Goal: Task Accomplishment & Management: Complete application form

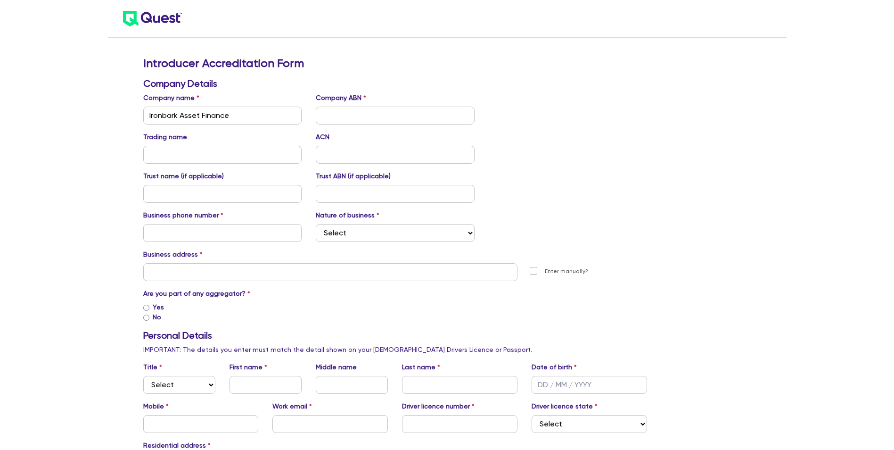
type input "Ironbark Asset Finance"
click at [345, 116] on input "text" at bounding box center [395, 116] width 159 height 18
paste input "90 678 815 097"
type input "90 678 815 097"
click at [610, 139] on div "Trading name ACN" at bounding box center [395, 148] width 519 height 32
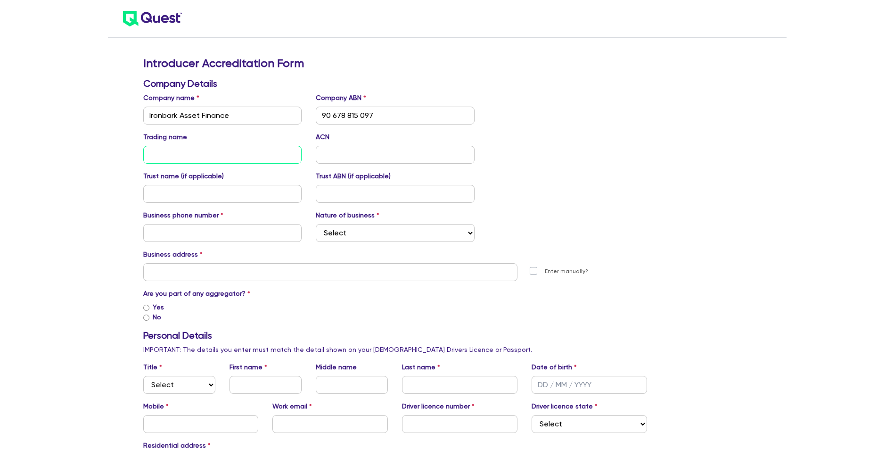
click at [166, 151] on input "text" at bounding box center [222, 155] width 159 height 18
paste input "Ironbark Asset Finance Services"
type input "Ironbark Asset Finance Services"
click at [646, 134] on div "Trading name Ironbark Asset Finance Services ACN" at bounding box center [395, 148] width 519 height 32
click at [369, 147] on input "text" at bounding box center [395, 155] width 159 height 18
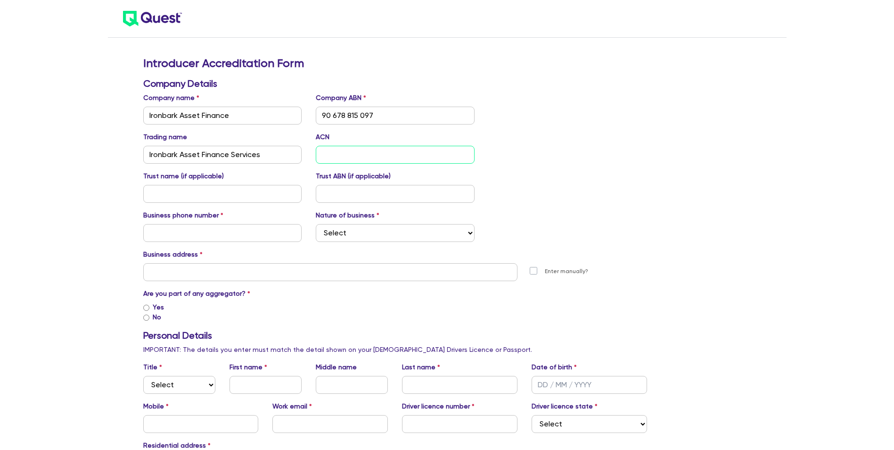
paste input "678 815 097"
type input "678 815 097"
click at [639, 159] on div "Trading name Ironbark Asset Finance Services ACN 678 815 097" at bounding box center [395, 148] width 519 height 32
click at [215, 190] on input "text" at bounding box center [222, 194] width 159 height 18
click at [402, 186] on input "text" at bounding box center [395, 194] width 159 height 18
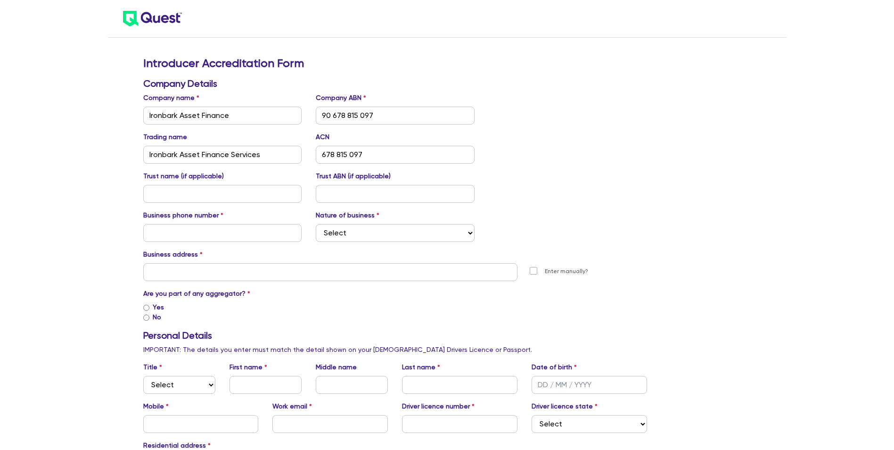
click at [602, 188] on div "Trust name (if applicable) Trust ABN (if applicable)" at bounding box center [395, 187] width 519 height 32
click at [224, 231] on input "text" at bounding box center [222, 233] width 159 height 18
type input "1800833663"
click at [649, 185] on div "Trust name (if applicable) Trust ABN (if applicable)" at bounding box center [395, 187] width 519 height 32
click at [412, 234] on select "Select Mortgage Broker Finance Broker Accountant Financial Planning Supplier/Ve…" at bounding box center [395, 233] width 159 height 18
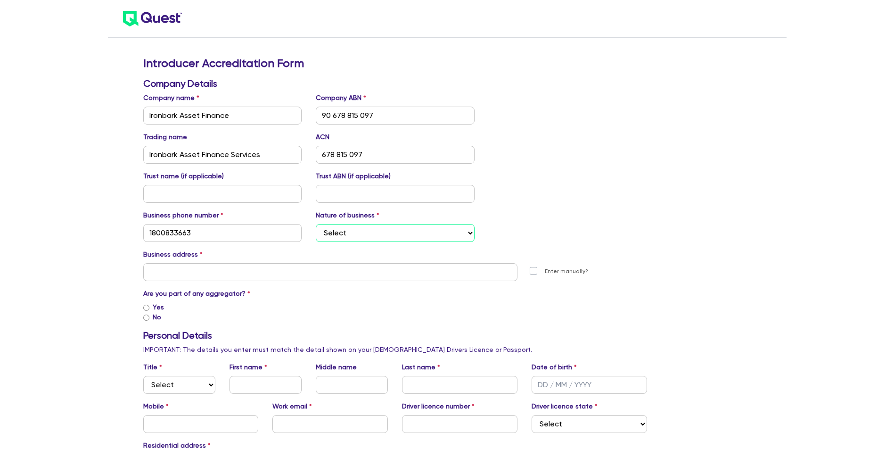
select select "FINANCE_BROKER"
click at [316, 224] on select "Select Mortgage Broker Finance Broker Accountant Financial Planning Supplier/Ve…" at bounding box center [395, 233] width 159 height 18
click at [240, 265] on input "text" at bounding box center [330, 272] width 375 height 18
paste input "[STREET_ADDRESS]"
click at [652, 181] on div "Trust name (if applicable) Trust ABN (if applicable)" at bounding box center [395, 187] width 519 height 32
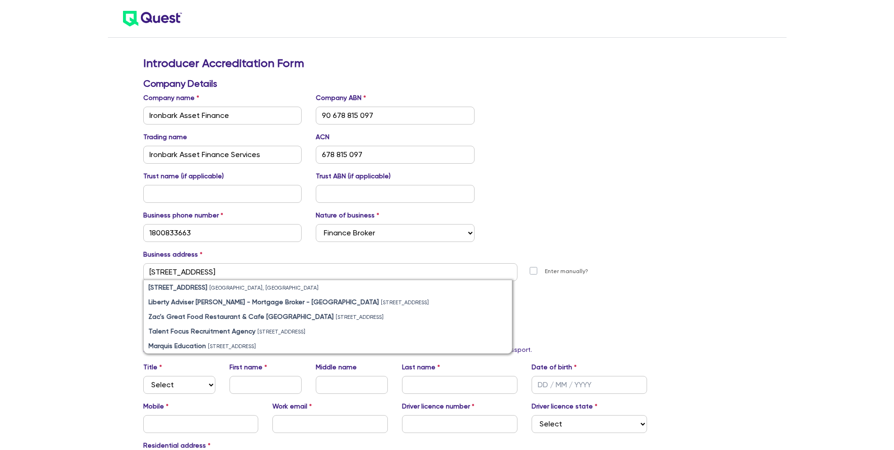
scroll to position [47, 0]
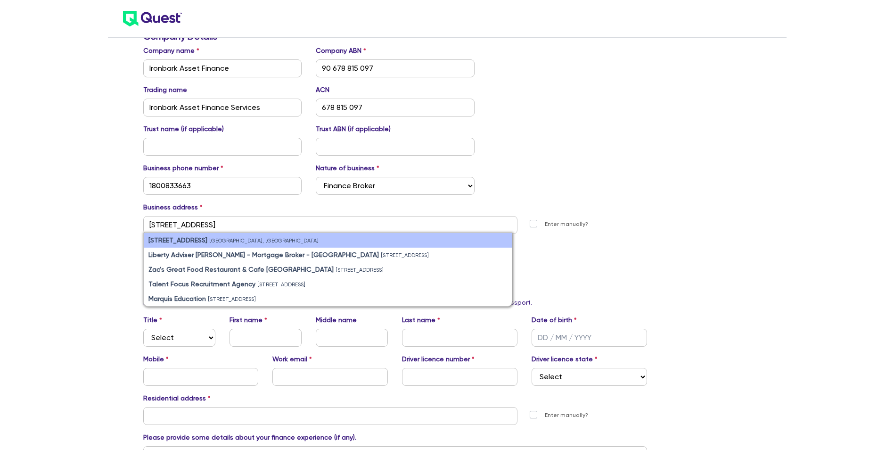
click at [174, 241] on strong "[STREET_ADDRESS]" at bounding box center [177, 240] width 59 height 8
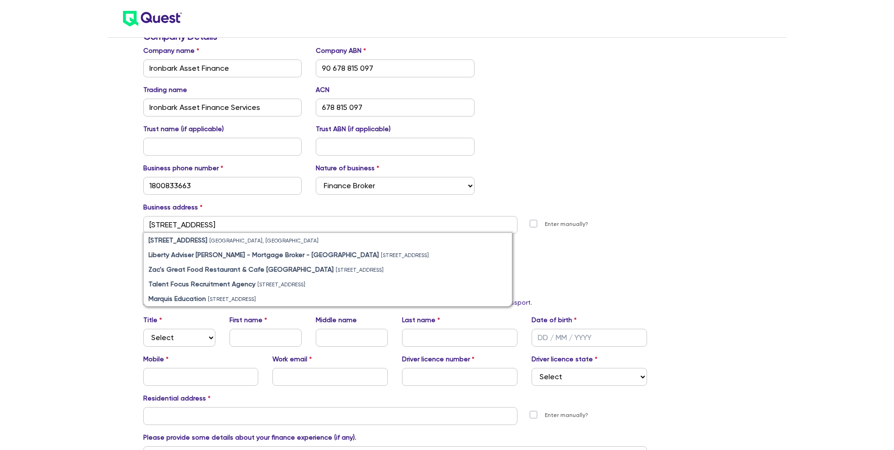
type input "[STREET_ADDRESS]"
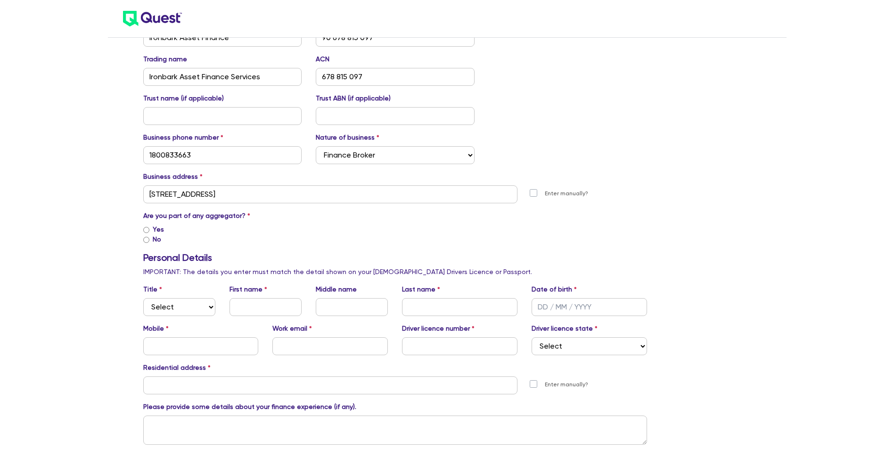
scroll to position [94, 0]
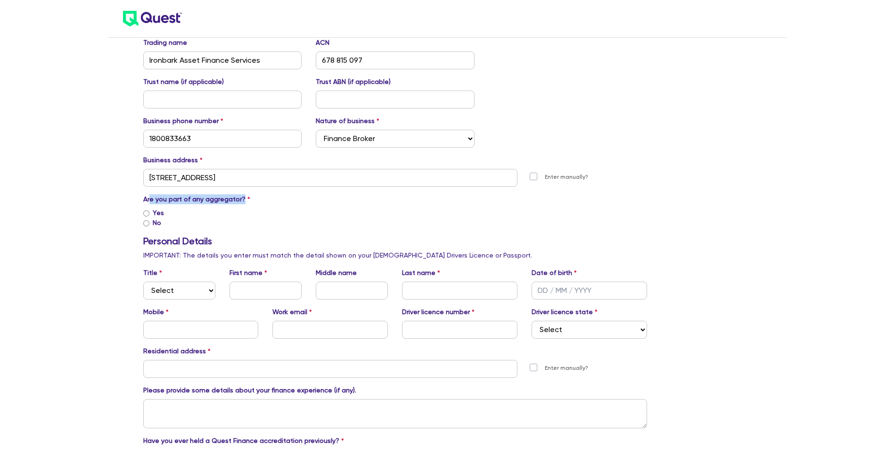
drag, startPoint x: 152, startPoint y: 197, endPoint x: 346, endPoint y: 197, distance: 193.8
click at [346, 197] on div "Are you part of any aggregator? Yes No Aggregator name" at bounding box center [395, 210] width 504 height 33
drag, startPoint x: 346, startPoint y: 197, endPoint x: 258, endPoint y: 199, distance: 87.7
click at [263, 199] on div "Are you part of any aggregator? Yes No Aggregator name" at bounding box center [395, 210] width 504 height 33
drag, startPoint x: 253, startPoint y: 199, endPoint x: 173, endPoint y: 201, distance: 80.6
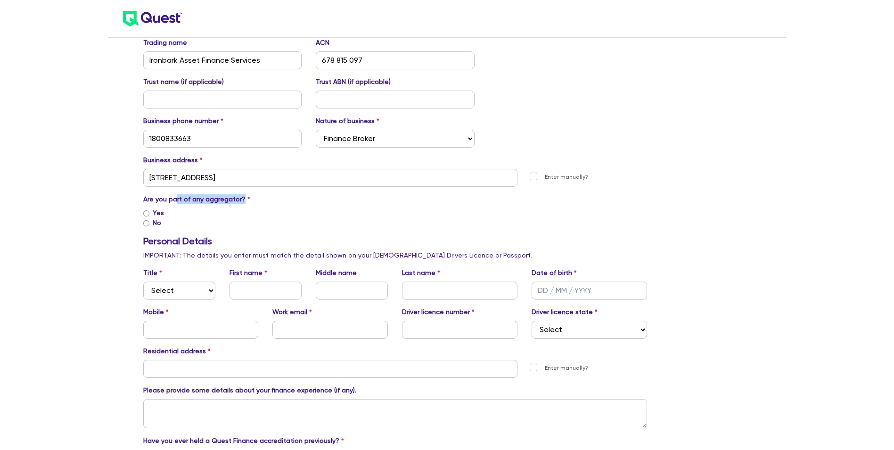
click at [173, 201] on div "Are you part of any aggregator? Yes No Aggregator name" at bounding box center [395, 210] width 504 height 33
drag, startPoint x: 173, startPoint y: 201, endPoint x: 140, endPoint y: 197, distance: 32.9
click at [140, 197] on div "Introducer Accreditation Form Company Details Company name Ironbark Asset Finan…" at bounding box center [395, 427] width 519 height 931
click at [148, 209] on div "Yes" at bounding box center [395, 213] width 504 height 10
click at [150, 213] on div "Yes" at bounding box center [395, 213] width 504 height 10
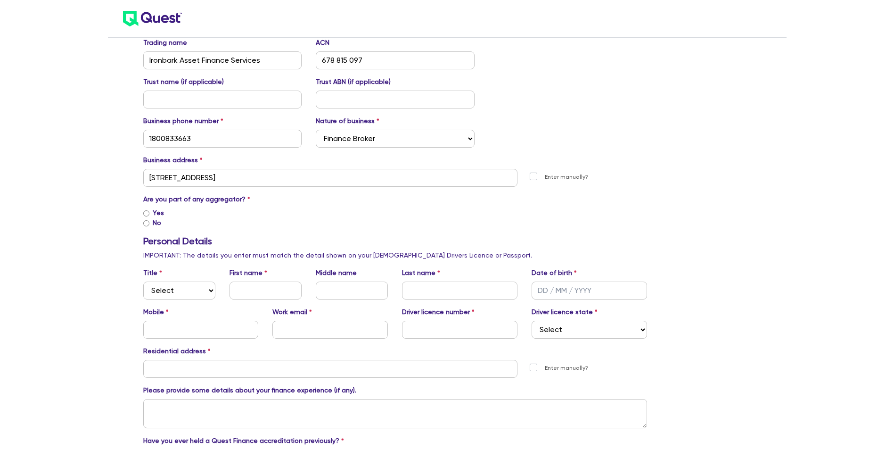
click at [148, 212] on input "Yes" at bounding box center [146, 213] width 6 height 6
radio input "true"
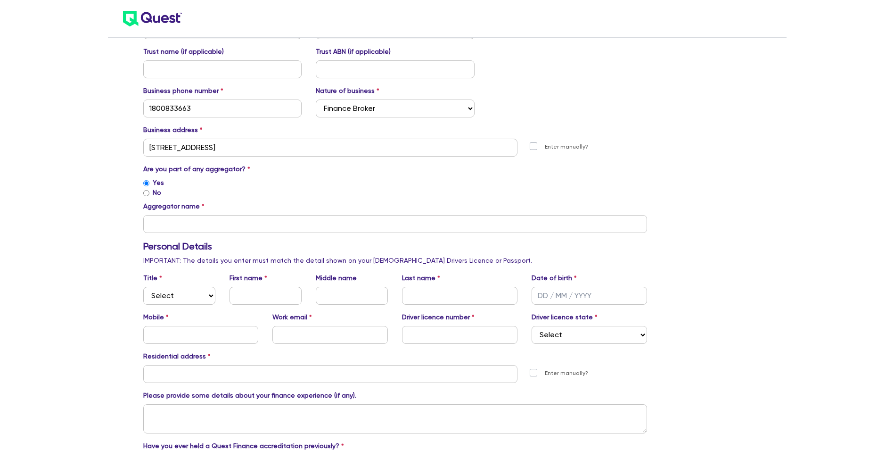
scroll to position [141, 0]
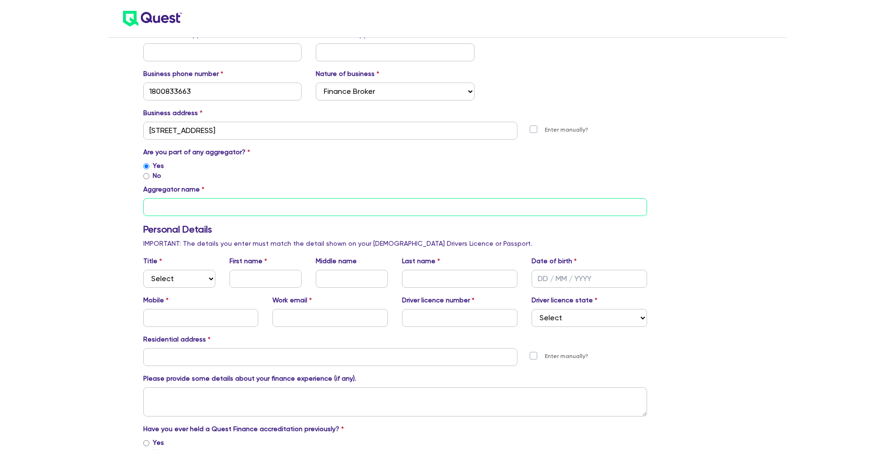
click at [208, 201] on input "text" at bounding box center [395, 207] width 504 height 18
type input "LMG"
click at [186, 289] on div "Introducer Accreditation Form Company Details Company name Ironbark Asset Finan…" at bounding box center [395, 398] width 519 height 966
click at [186, 279] on select "Select Mr Mrs Ms Miss Dr" at bounding box center [179, 279] width 72 height 18
select select "MR"
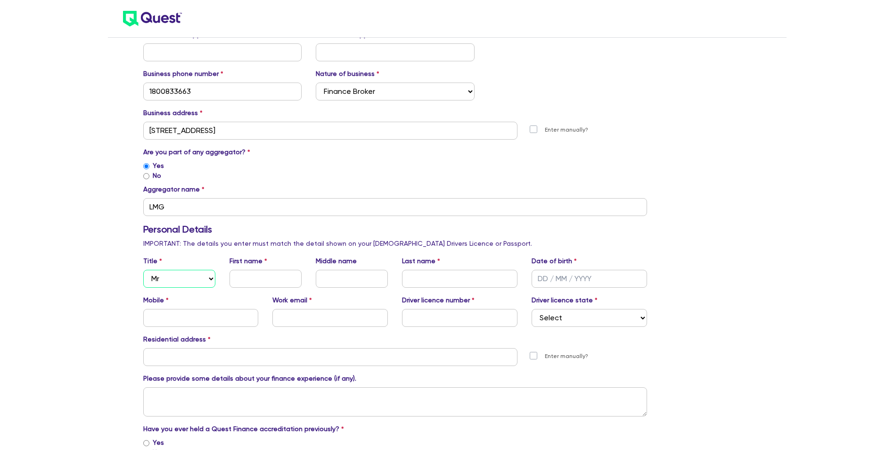
click at [143, 270] on select "Select Mr Mrs Ms Miss Dr" at bounding box center [179, 279] width 72 height 18
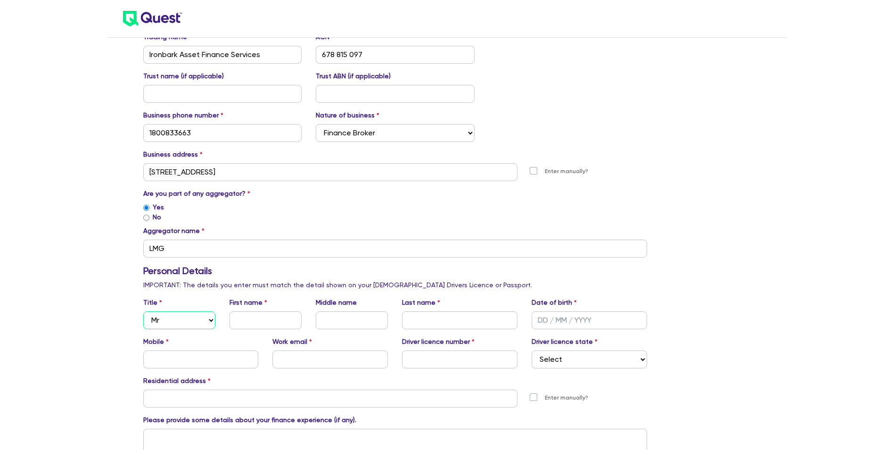
scroll to position [283, 0]
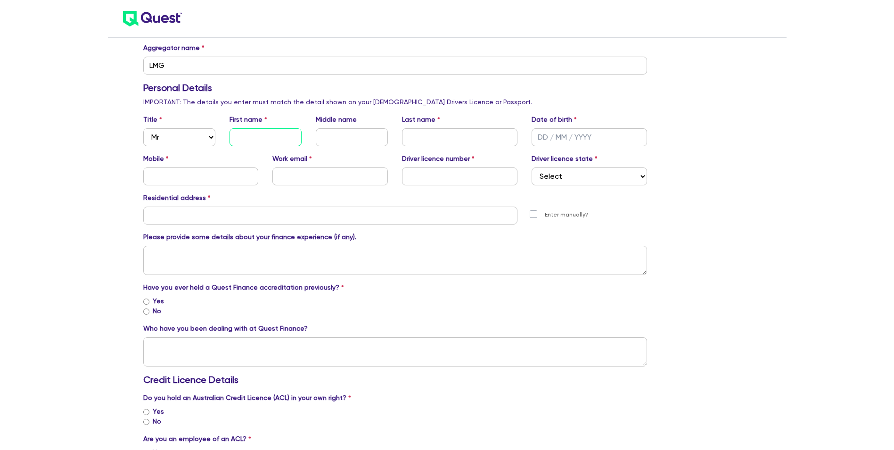
click at [269, 139] on input "text" at bounding box center [266, 137] width 72 height 18
type input "j"
type input "Jye"
click at [321, 135] on input "text" at bounding box center [352, 137] width 72 height 18
drag, startPoint x: 430, startPoint y: 138, endPoint x: 452, endPoint y: 146, distance: 23.0
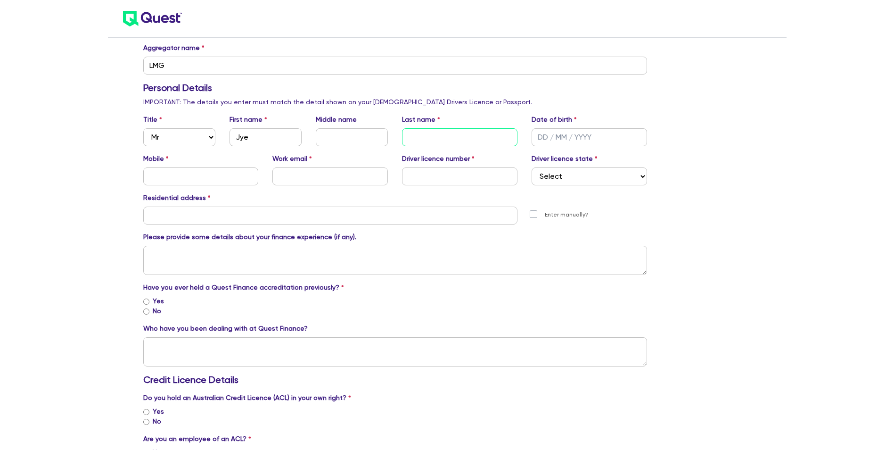
click at [431, 138] on input "text" at bounding box center [459, 137] width 115 height 18
type input "[PERSON_NAME]"
click at [541, 138] on input "text" at bounding box center [589, 137] width 115 height 18
type input "[DATE]"
click at [185, 176] on input "text" at bounding box center [200, 176] width 115 height 18
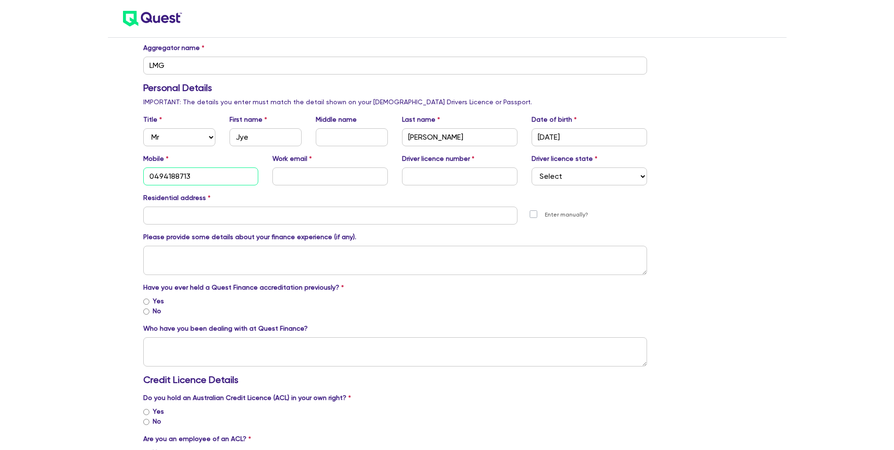
type input "0494188713"
click at [330, 179] on input "text" at bounding box center [329, 176] width 115 height 18
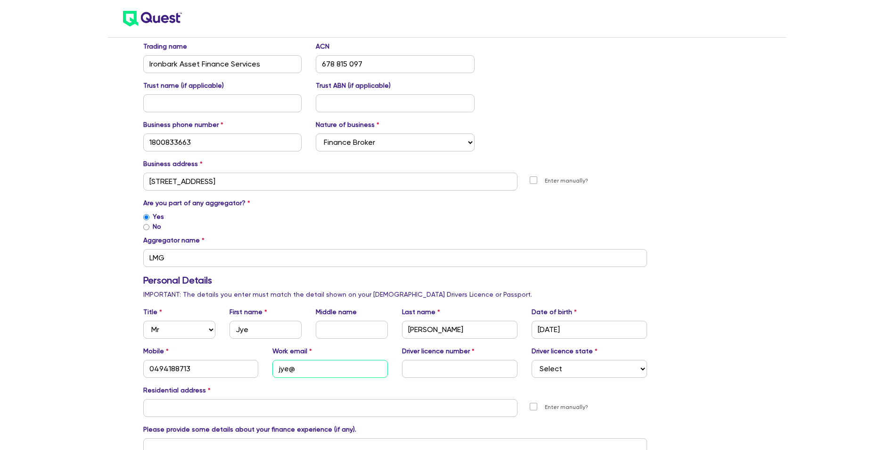
scroll to position [236, 0]
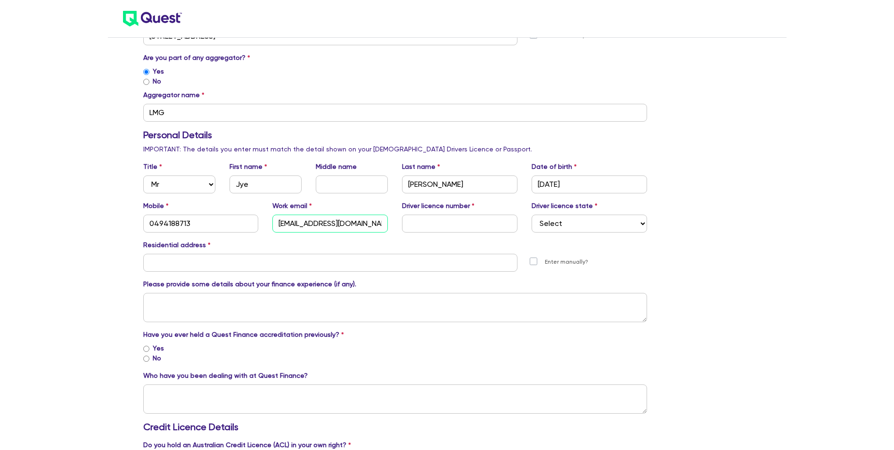
type input "[EMAIL_ADDRESS][DOMAIN_NAME]"
click at [454, 221] on input "text" at bounding box center [459, 223] width 115 height 18
type input "24578370"
click at [563, 218] on select "Select [GEOGRAPHIC_DATA] [GEOGRAPHIC_DATA] [GEOGRAPHIC_DATA] [GEOGRAPHIC_DATA] …" at bounding box center [589, 223] width 115 height 18
select select "[GEOGRAPHIC_DATA]"
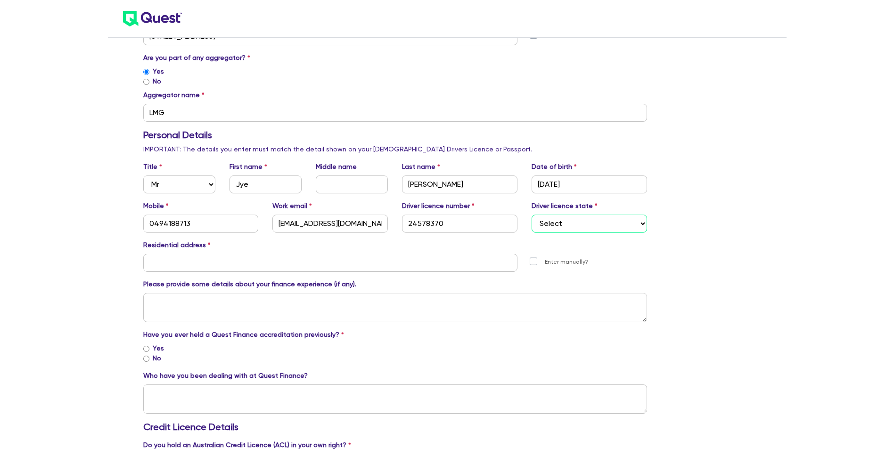
click at [532, 214] on select "Select [GEOGRAPHIC_DATA] [GEOGRAPHIC_DATA] [GEOGRAPHIC_DATA] [GEOGRAPHIC_DATA] …" at bounding box center [589, 223] width 115 height 18
click at [274, 250] on div "Residential address" at bounding box center [395, 247] width 519 height 14
click at [271, 257] on input "text" at bounding box center [330, 263] width 375 height 18
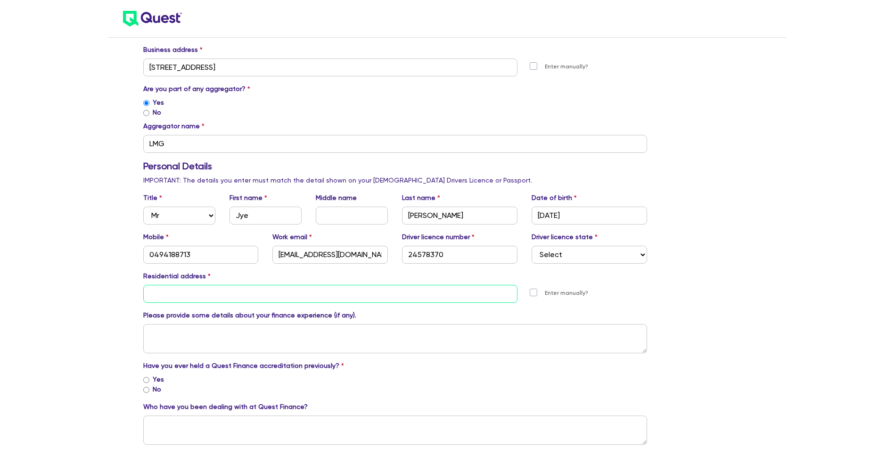
scroll to position [189, 0]
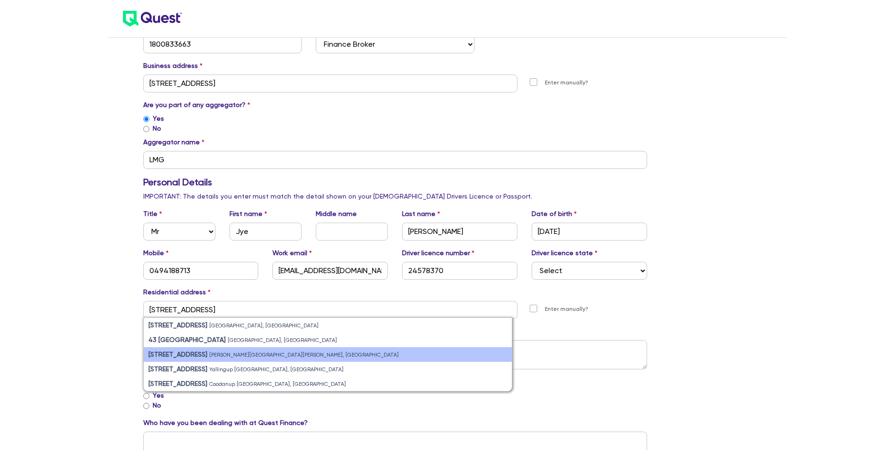
click at [273, 352] on li "[STREET_ADDRESS][PERSON_NAME][PERSON_NAME]" at bounding box center [328, 354] width 369 height 15
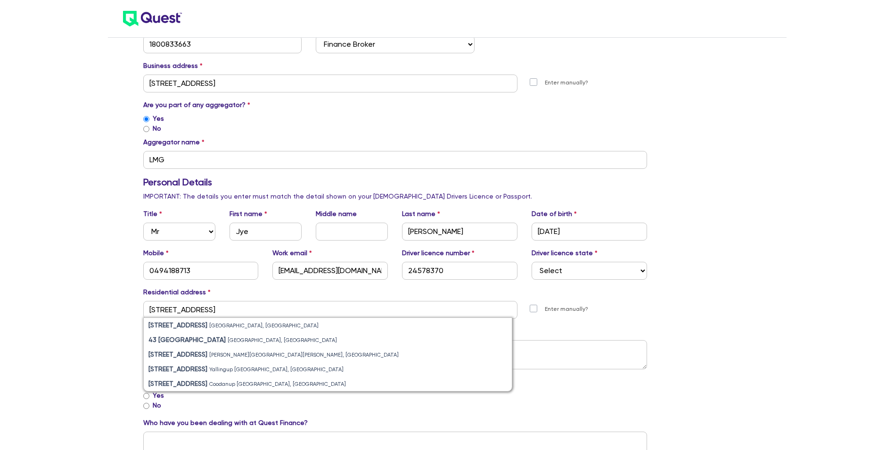
type input "[STREET_ADDRESS][PERSON_NAME][PERSON_NAME]"
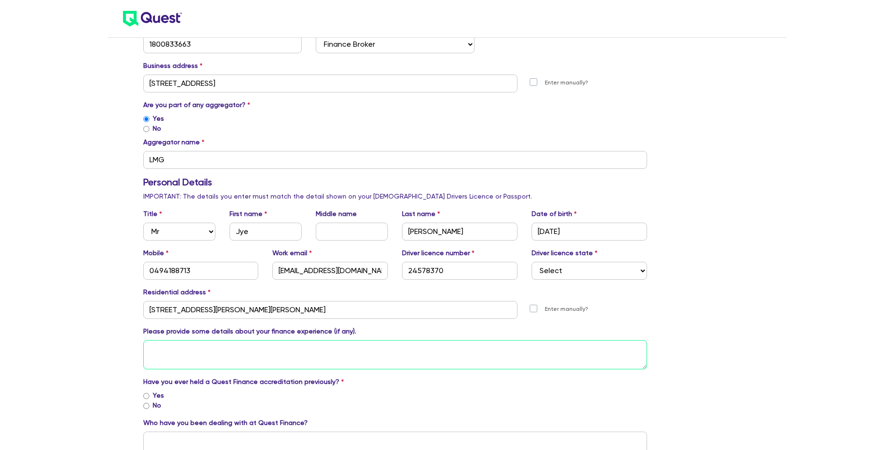
click at [292, 355] on textarea at bounding box center [395, 354] width 504 height 29
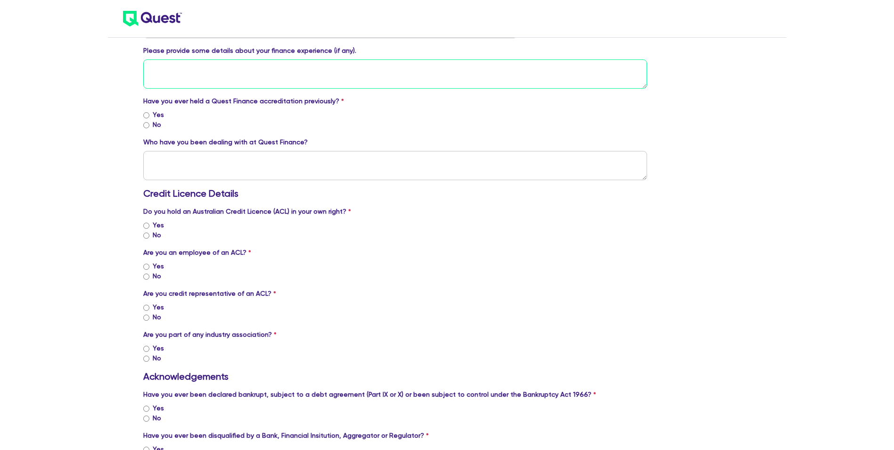
scroll to position [471, 0]
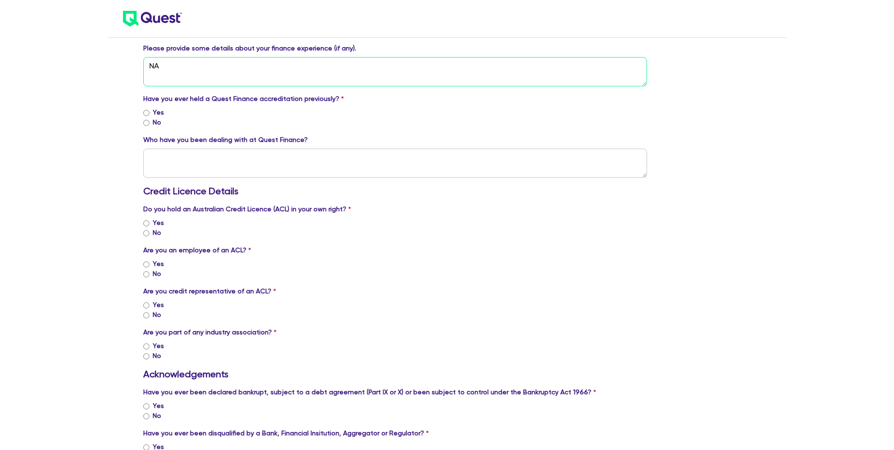
type textarea "N"
click at [149, 120] on input "No" at bounding box center [146, 123] width 6 height 6
radio input "true"
click at [160, 150] on textarea at bounding box center [395, 162] width 504 height 29
type textarea "s"
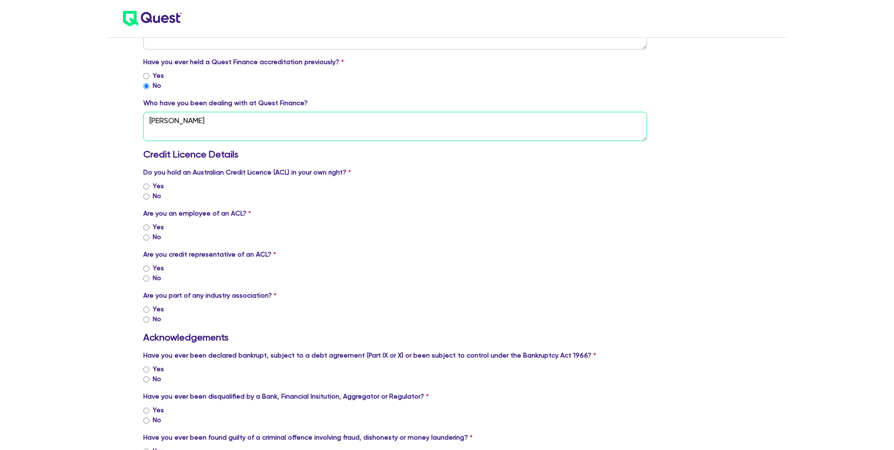
scroll to position [566, 0]
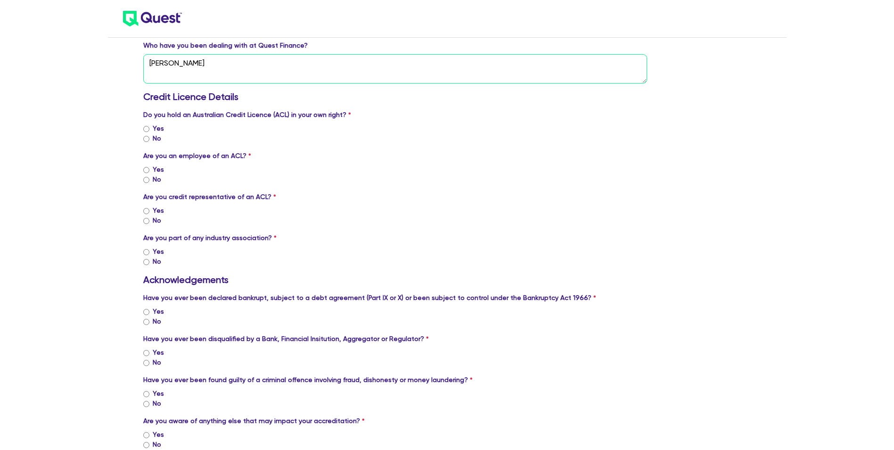
type textarea "[PERSON_NAME]"
click at [146, 138] on input "No" at bounding box center [146, 139] width 6 height 6
radio input "true"
click at [148, 206] on div "Yes" at bounding box center [395, 211] width 504 height 10
click at [145, 208] on input "Yes" at bounding box center [146, 211] width 6 height 6
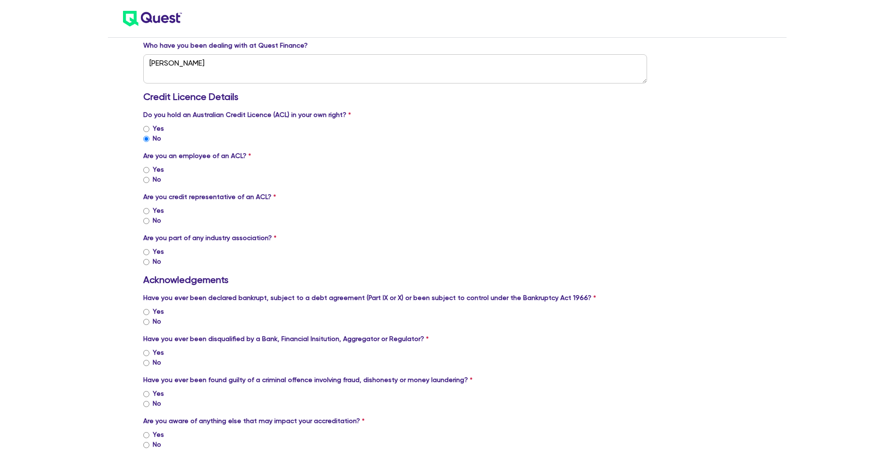
radio input "true"
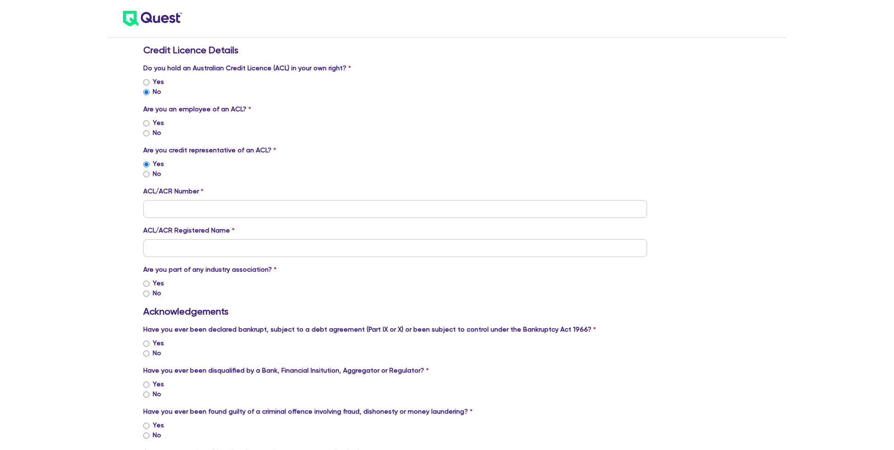
scroll to position [613, 0]
click at [161, 208] on input "tel" at bounding box center [395, 208] width 504 height 18
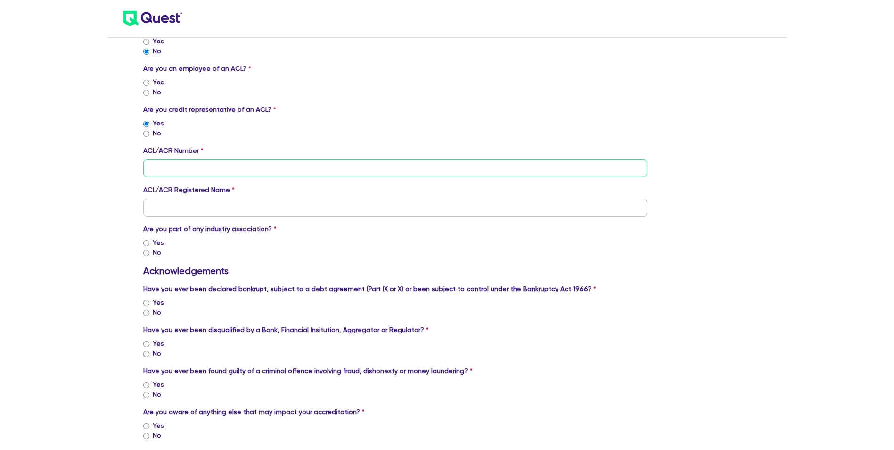
scroll to position [707, 0]
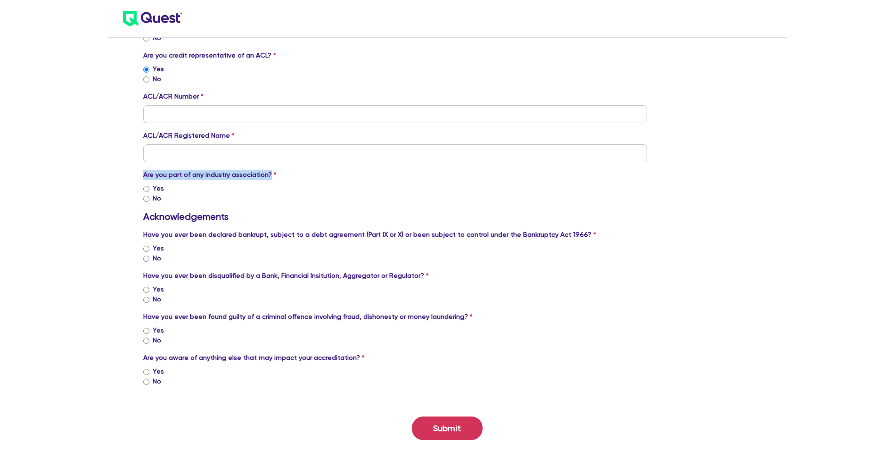
drag, startPoint x: 144, startPoint y: 176, endPoint x: 299, endPoint y: 181, distance: 154.7
click at [299, 181] on div "Are you part of any industry association? Yes No Association name" at bounding box center [395, 186] width 504 height 33
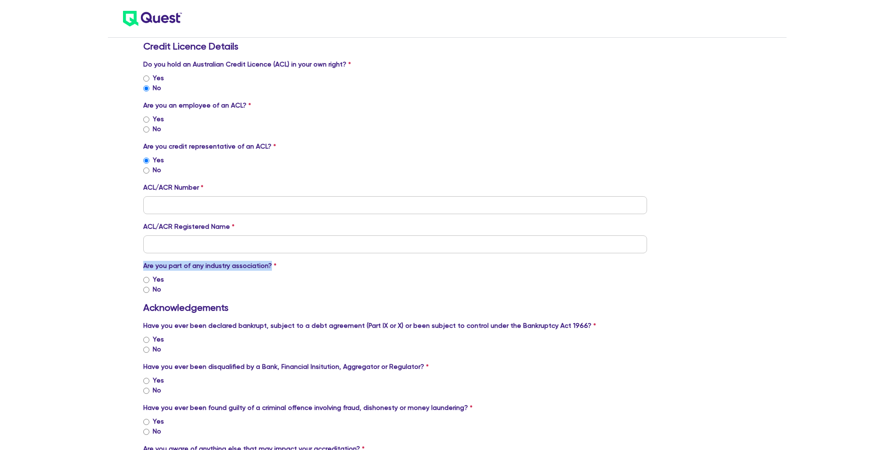
scroll to position [613, 0]
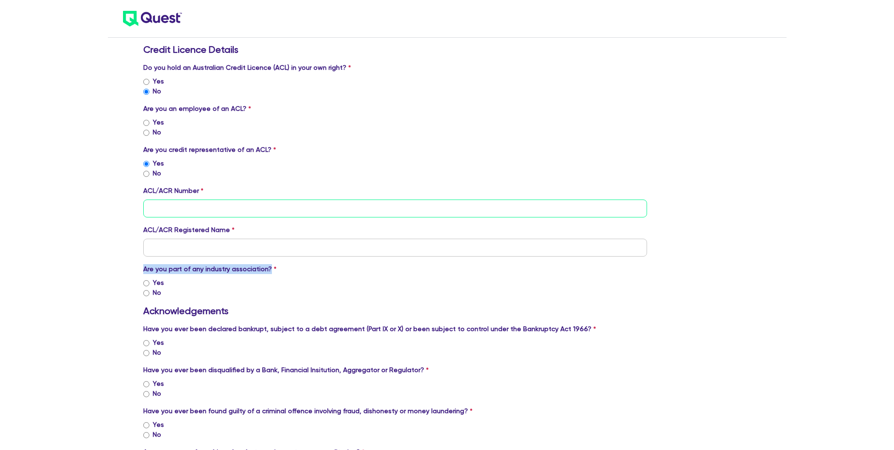
click at [175, 216] on input "tel" at bounding box center [395, 208] width 504 height 18
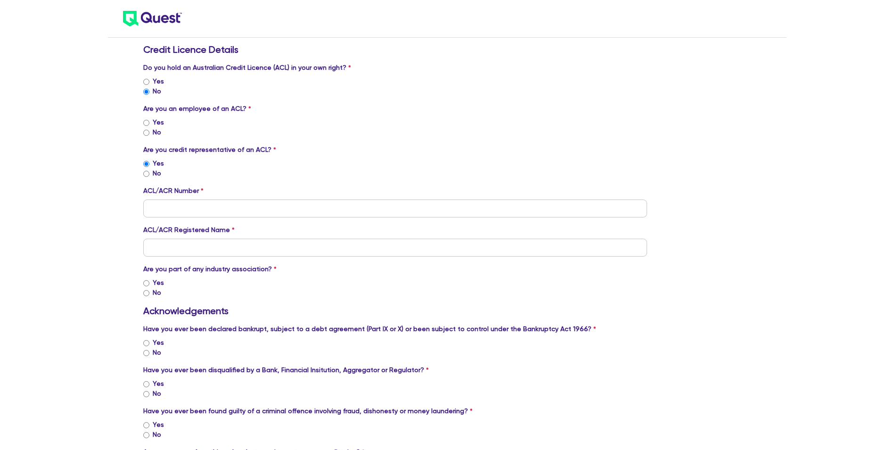
drag, startPoint x: 266, startPoint y: 210, endPoint x: 321, endPoint y: 213, distance: 54.8
click at [322, 213] on div "ACL/ACR Number" at bounding box center [395, 202] width 504 height 32
click at [157, 200] on input "tel" at bounding box center [395, 208] width 504 height 18
drag, startPoint x: 141, startPoint y: 229, endPoint x: 229, endPoint y: 235, distance: 87.9
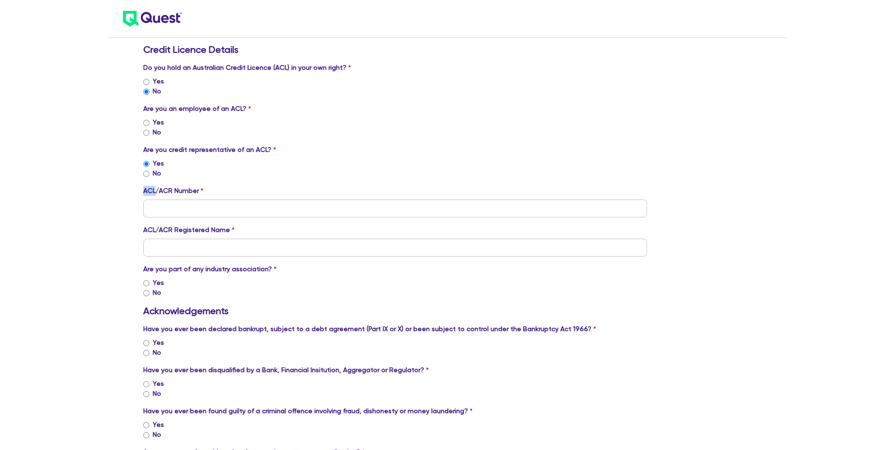
drag, startPoint x: 229, startPoint y: 235, endPoint x: 134, endPoint y: 200, distance: 100.4
drag, startPoint x: 134, startPoint y: 200, endPoint x: 113, endPoint y: 197, distance: 21.5
drag, startPoint x: 141, startPoint y: 190, endPoint x: 216, endPoint y: 187, distance: 75.5
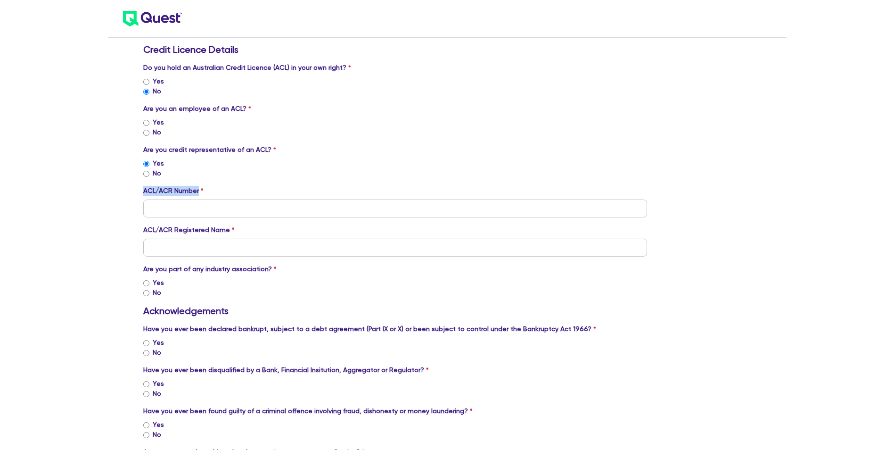
drag, startPoint x: 216, startPoint y: 187, endPoint x: 203, endPoint y: 207, distance: 24.5
click at [197, 205] on input "tel" at bounding box center [395, 208] width 504 height 18
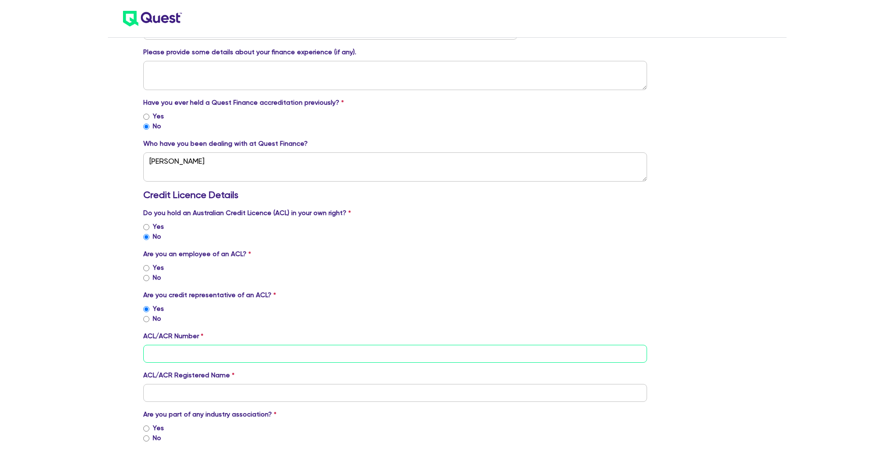
scroll to position [519, 0]
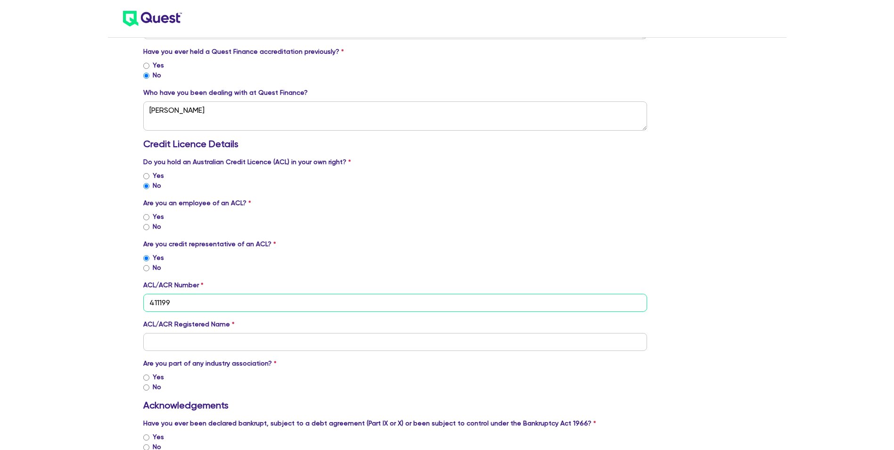
type input "411199"
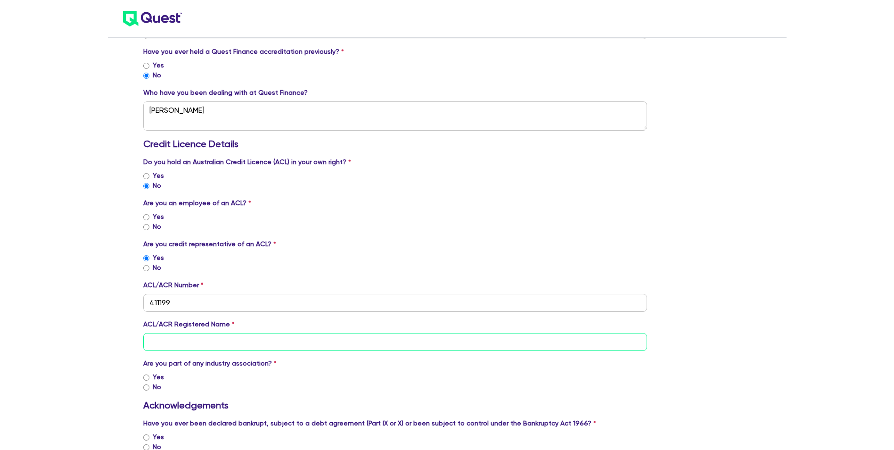
click at [189, 342] on input "text" at bounding box center [395, 342] width 504 height 18
drag, startPoint x: 158, startPoint y: 325, endPoint x: 259, endPoint y: 325, distance: 100.4
click at [259, 325] on div "ACL/ACR Registered Name" at bounding box center [395, 335] width 504 height 32
click at [164, 337] on input "text" at bounding box center [395, 342] width 504 height 18
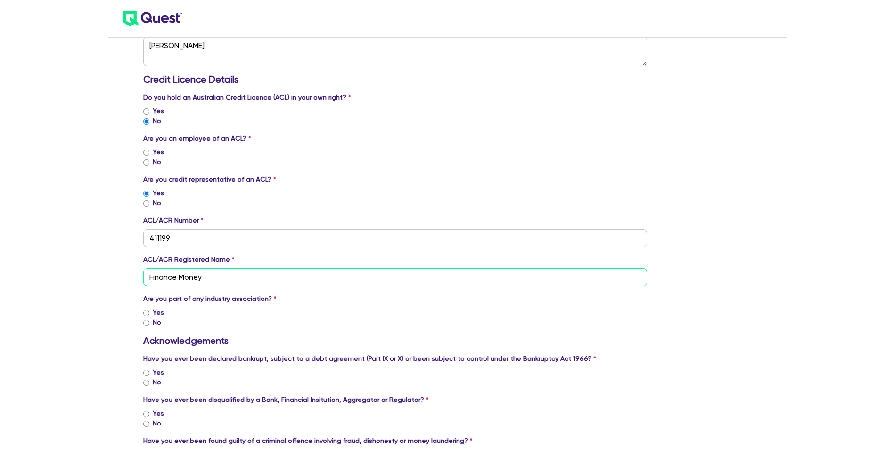
scroll to position [660, 0]
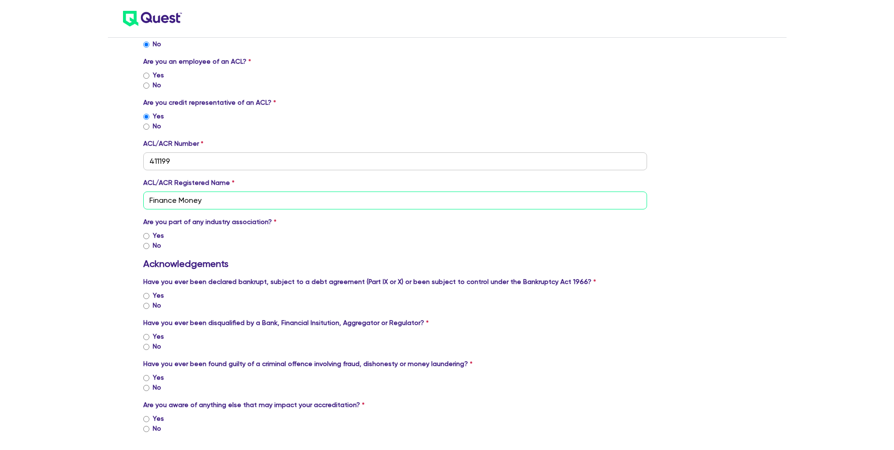
type input "Finance Money"
click at [153, 231] on label "Yes" at bounding box center [158, 236] width 11 height 10
click at [149, 233] on input "Yes" at bounding box center [146, 236] width 6 height 6
radio input "true"
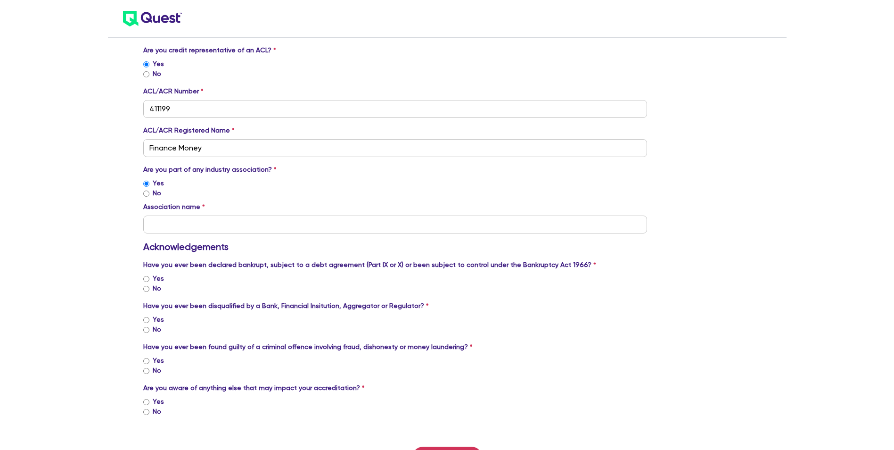
scroll to position [754, 0]
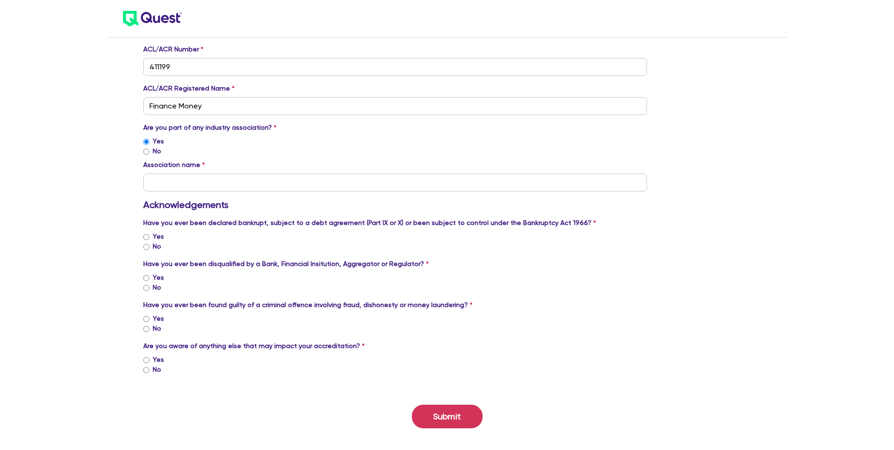
click at [244, 168] on div "Association name" at bounding box center [395, 176] width 504 height 32
drag, startPoint x: 272, startPoint y: 188, endPoint x: 289, endPoint y: 182, distance: 18.3
click at [272, 188] on input "text" at bounding box center [395, 182] width 504 height 18
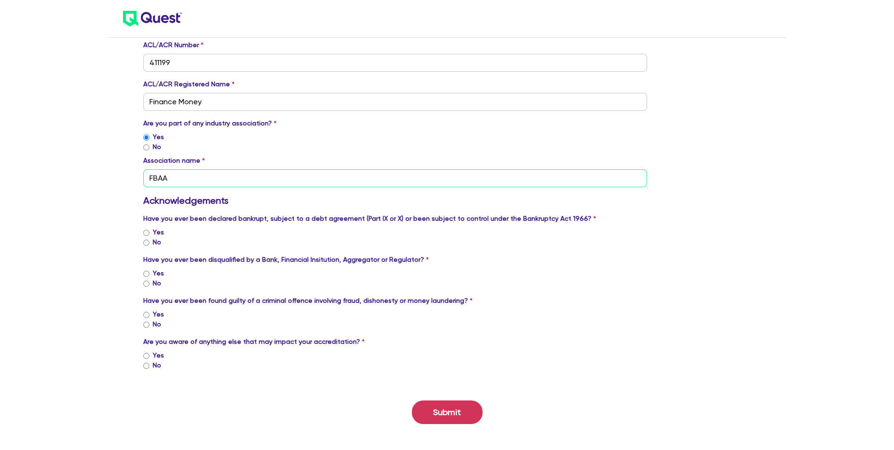
scroll to position [763, 0]
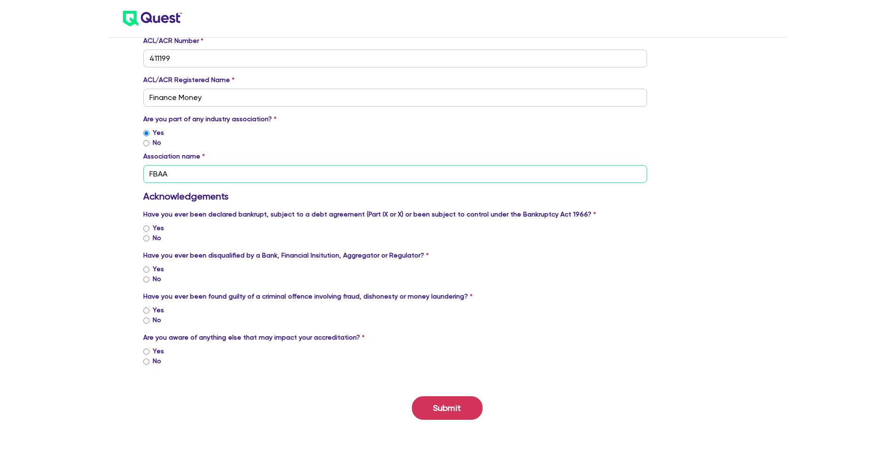
type input "FBAA"
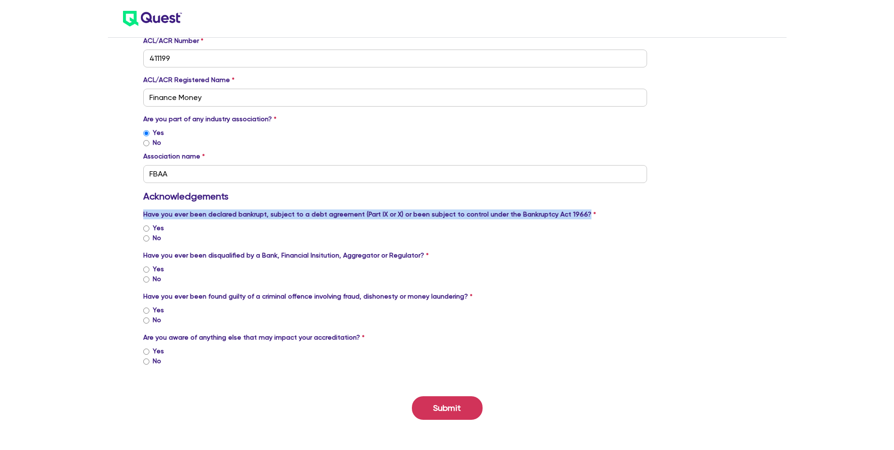
drag, startPoint x: 142, startPoint y: 211, endPoint x: 600, endPoint y: 222, distance: 457.4
click at [145, 240] on input "No" at bounding box center [146, 238] width 6 height 6
radio input "true"
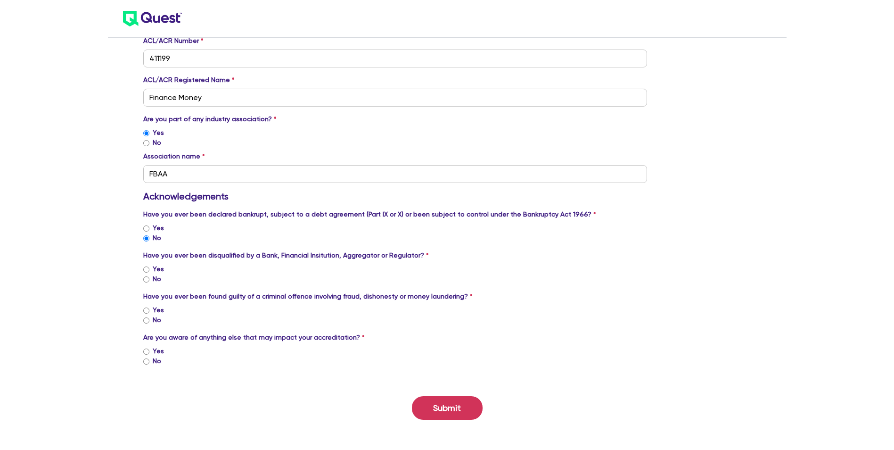
click at [160, 281] on label "No" at bounding box center [157, 279] width 8 height 10
click at [149, 281] on input "No" at bounding box center [146, 279] width 6 height 6
radio input "true"
click at [158, 283] on label "No" at bounding box center [157, 279] width 8 height 10
click at [149, 282] on input "No" at bounding box center [146, 279] width 6 height 6
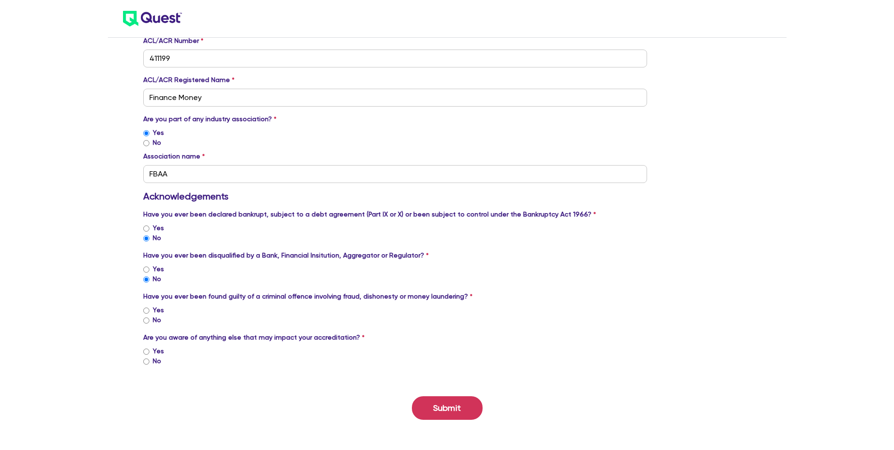
click at [154, 283] on label "No" at bounding box center [157, 279] width 8 height 10
click at [149, 282] on input "No" at bounding box center [146, 279] width 6 height 6
click at [148, 320] on input "No" at bounding box center [146, 320] width 6 height 6
radio input "true"
click at [153, 362] on label "No" at bounding box center [157, 361] width 8 height 10
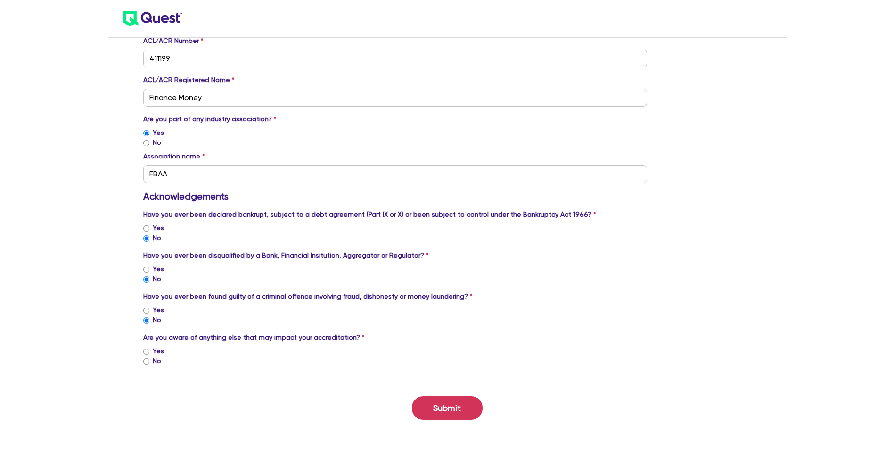
click at [149, 362] on input "No" at bounding box center [146, 361] width 6 height 6
radio input "true"
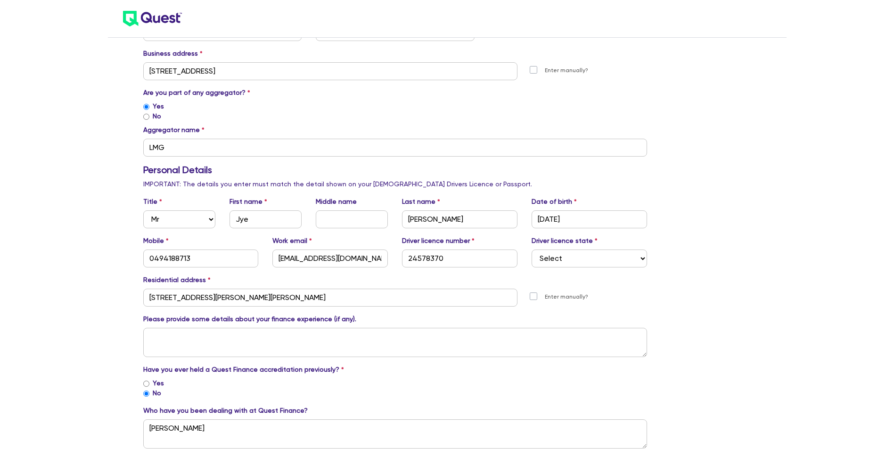
scroll to position [291, 0]
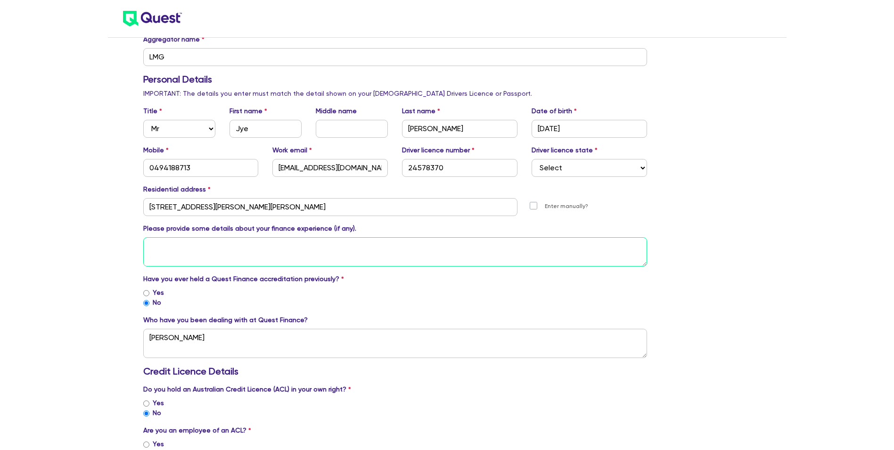
drag, startPoint x: 151, startPoint y: 241, endPoint x: 204, endPoint y: 252, distance: 54.0
click at [151, 243] on textarea at bounding box center [395, 251] width 504 height 29
type textarea "h"
click at [234, 244] on textarea "Have been working as an finance broker with Ironbark Asset Finance for just und…" at bounding box center [395, 251] width 504 height 29
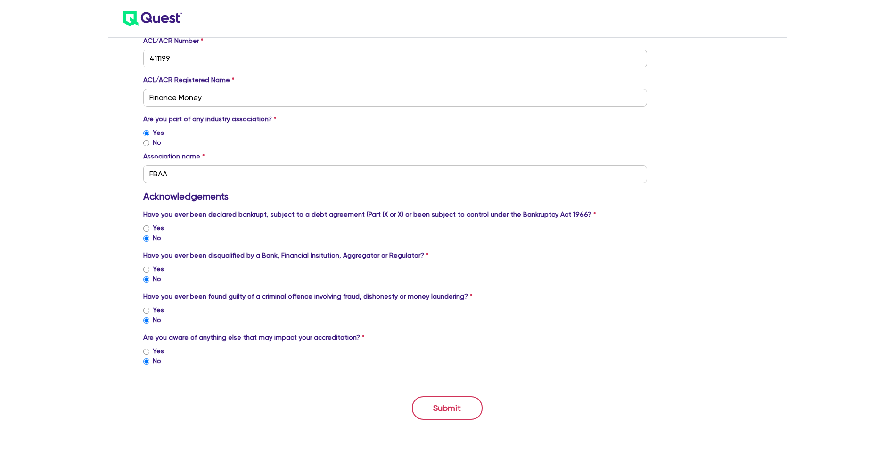
type textarea "Have been working as a finance broker with Ironbark Asset Finance for just unde…"
click at [445, 402] on button "Submit" at bounding box center [447, 408] width 71 height 24
click at [447, 400] on button "Submit" at bounding box center [447, 408] width 71 height 24
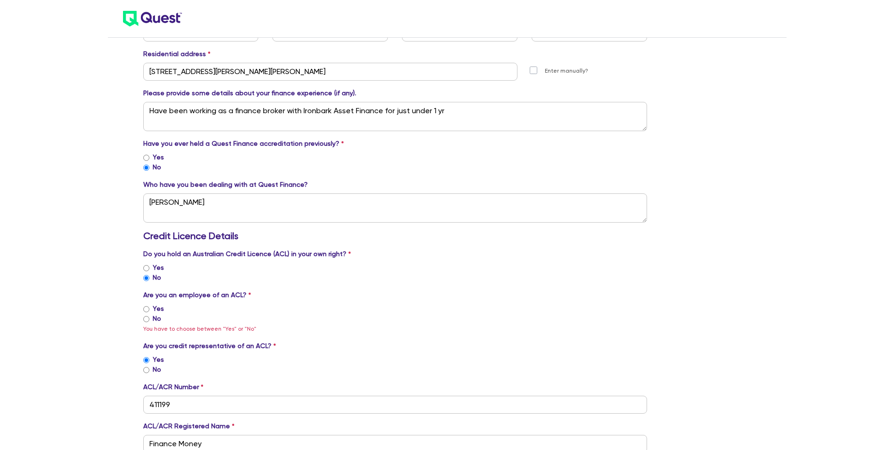
scroll to position [443, 0]
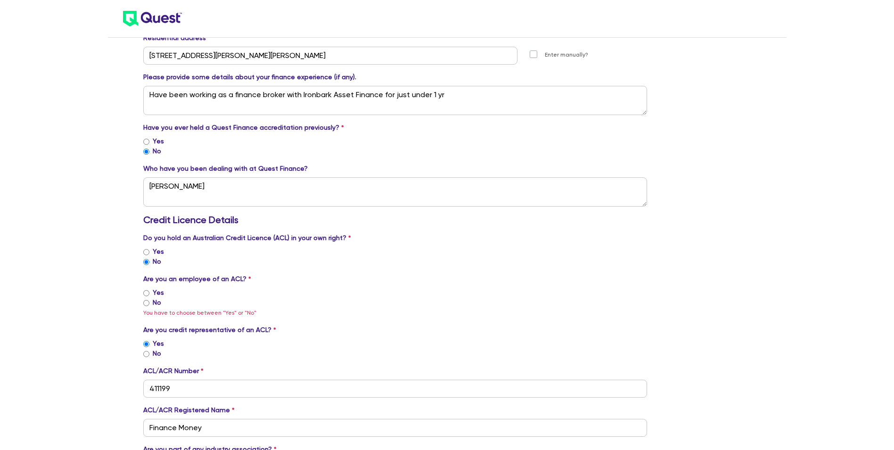
click at [146, 305] on input "No" at bounding box center [146, 303] width 6 height 6
radio input "true"
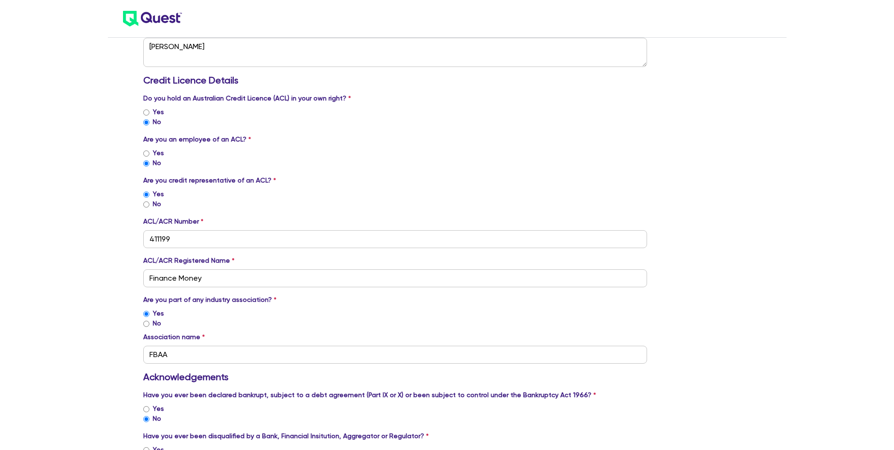
scroll to position [763, 0]
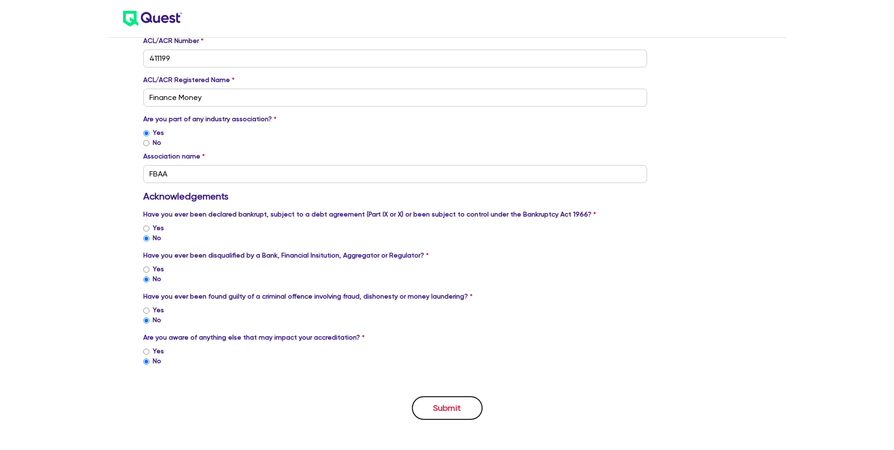
click at [454, 399] on button "Submit" at bounding box center [447, 408] width 71 height 24
